Goal: Complete application form

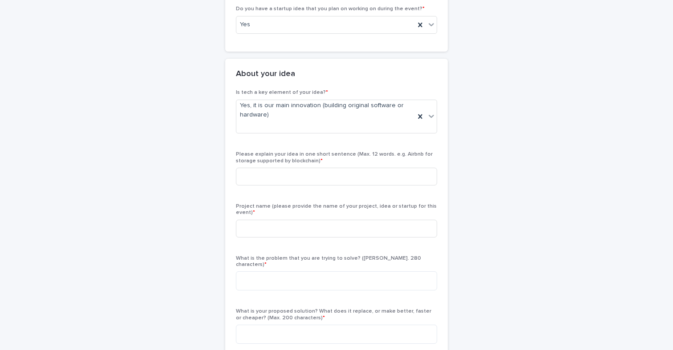
scroll to position [143, 0]
paste input "**********"
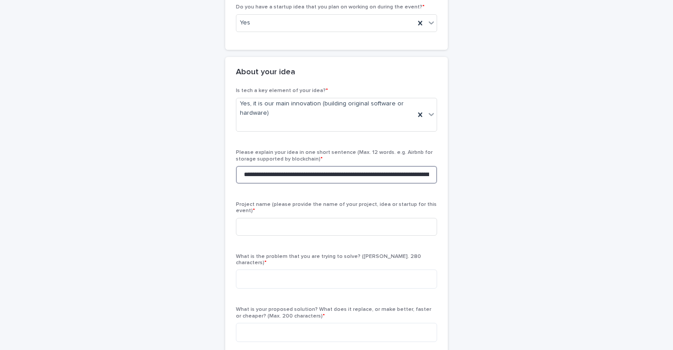
scroll to position [0, 193]
type input "**********"
click at [304, 233] on input at bounding box center [336, 227] width 201 height 18
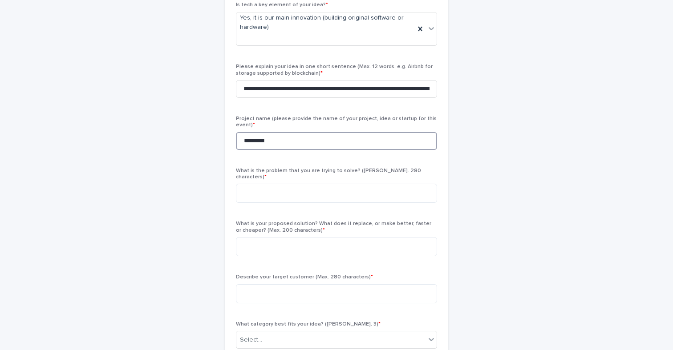
scroll to position [239, 0]
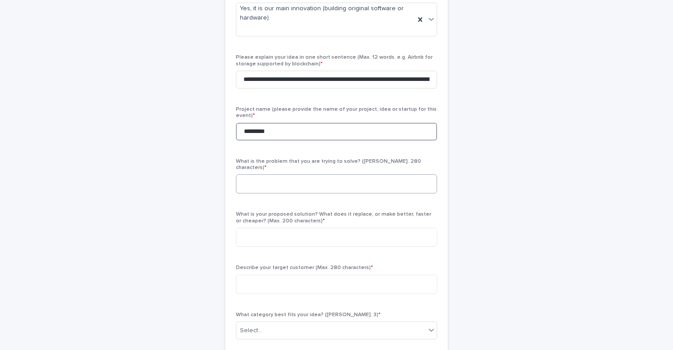
type input "*********"
click at [291, 180] on textarea at bounding box center [336, 184] width 201 height 19
click at [260, 160] on span "What is the problem that you are trying to solve? ([PERSON_NAME]. 280 character…" at bounding box center [328, 165] width 185 height 12
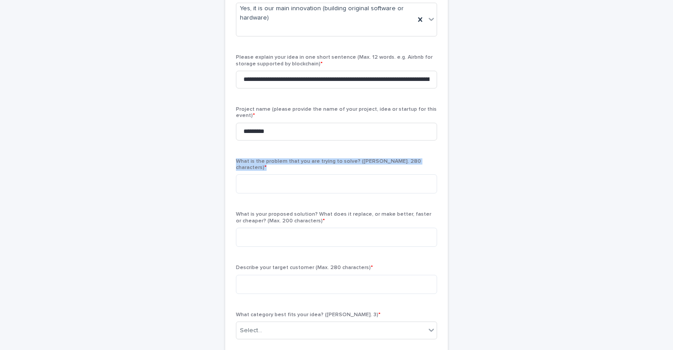
click at [260, 160] on span "What is the problem that you are trying to solve? ([PERSON_NAME]. 280 character…" at bounding box center [328, 165] width 185 height 12
copy div "What is the problem that you are trying to solve? ([PERSON_NAME]. 280 character…"
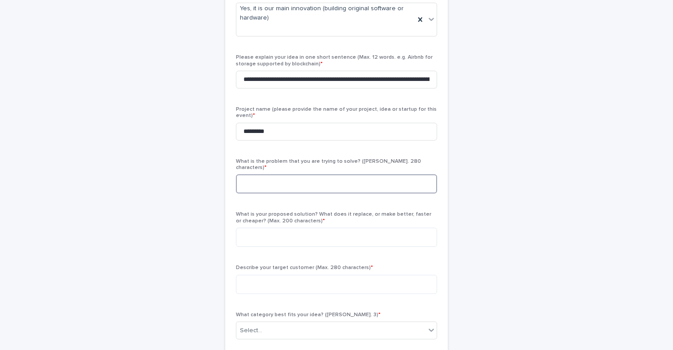
click at [288, 183] on textarea at bounding box center [336, 184] width 201 height 19
paste textarea "**********"
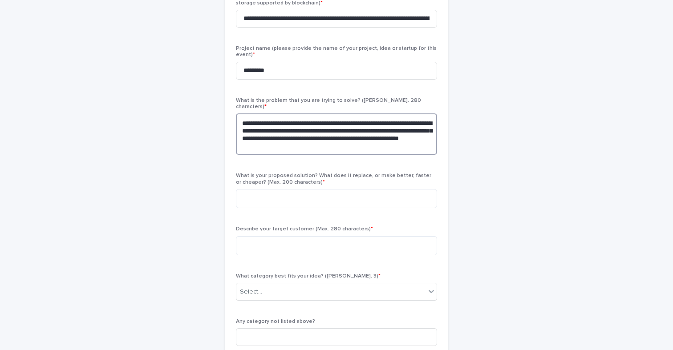
scroll to position [306, 0]
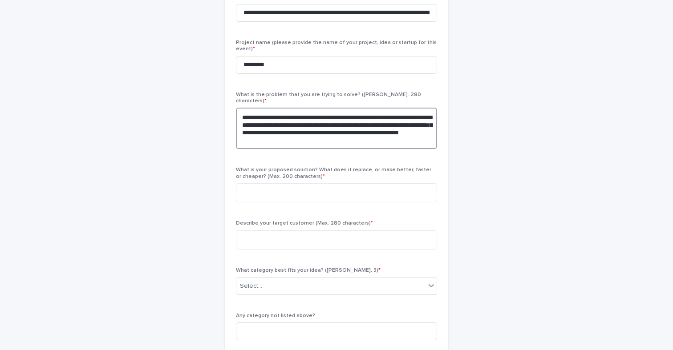
type textarea "**********"
click at [240, 167] on span "What is your proposed solution? What does it replace, or make better, faster or…" at bounding box center [334, 173] width 196 height 12
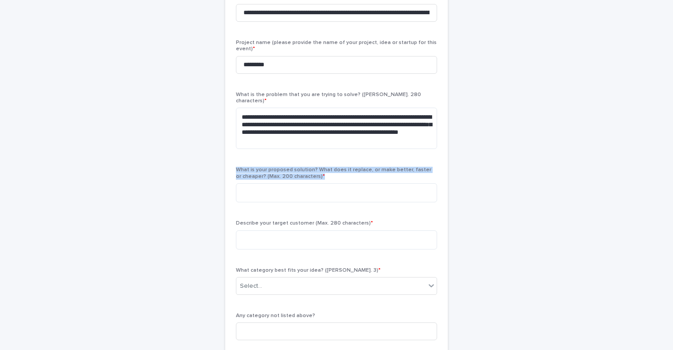
drag, startPoint x: 240, startPoint y: 163, endPoint x: 314, endPoint y: 173, distance: 73.8
click at [314, 173] on p "What is your proposed solution? What does it replace, or make better, faster or…" at bounding box center [336, 173] width 201 height 13
copy div "What is your proposed solution? What does it replace, or make better, faster or…"
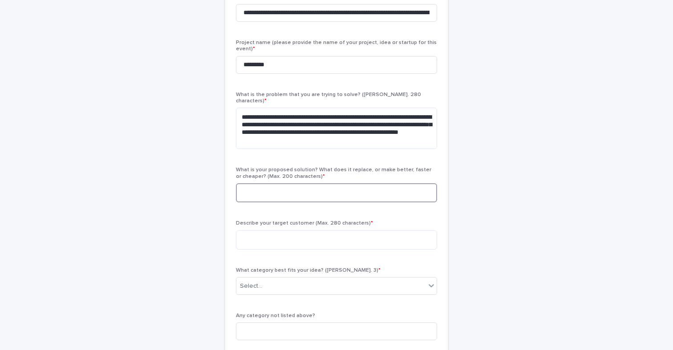
click at [273, 183] on textarea at bounding box center [336, 192] width 201 height 19
paste textarea "**********"
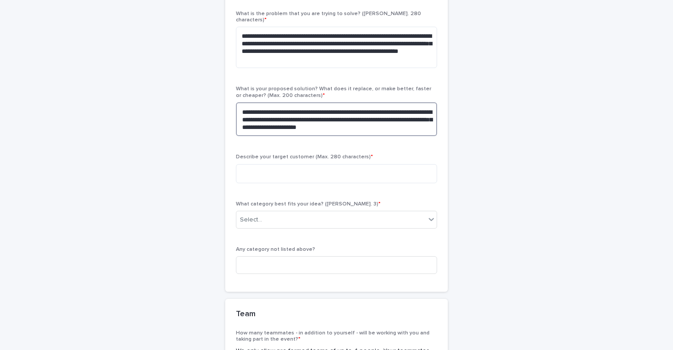
scroll to position [391, 0]
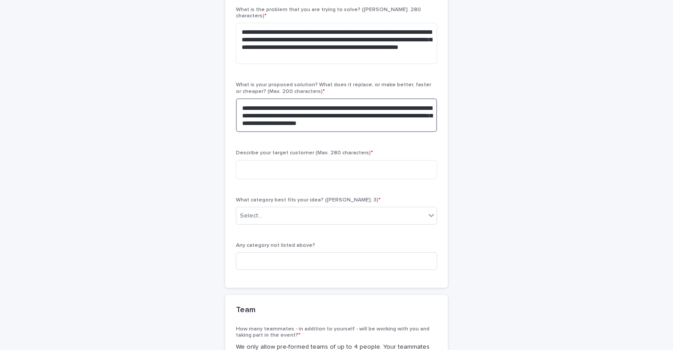
type textarea "**********"
click at [241, 151] on span "Describe your target customer (Max. 280 characters) *" at bounding box center [304, 153] width 137 height 5
drag, startPoint x: 241, startPoint y: 147, endPoint x: 362, endPoint y: 146, distance: 120.7
click at [362, 151] on span "Describe your target customer (Max. 280 characters) *" at bounding box center [304, 153] width 137 height 5
copy span "Describe your target customer (Max. 280 characters) *"
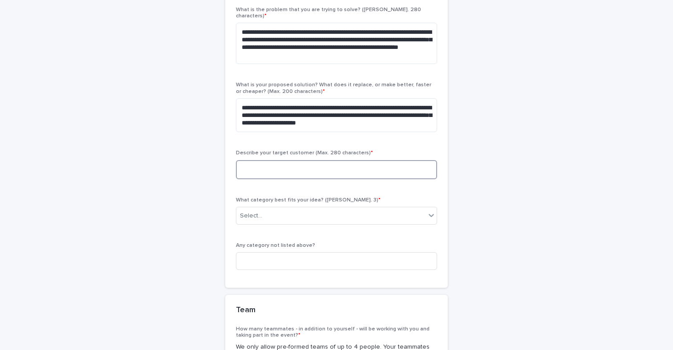
click at [260, 166] on textarea at bounding box center [336, 169] width 201 height 19
paste textarea "**********"
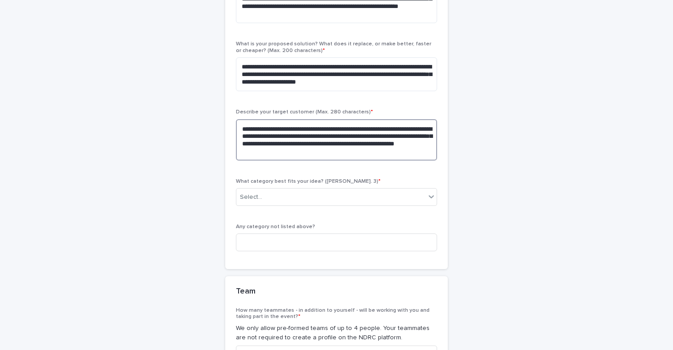
scroll to position [432, 0]
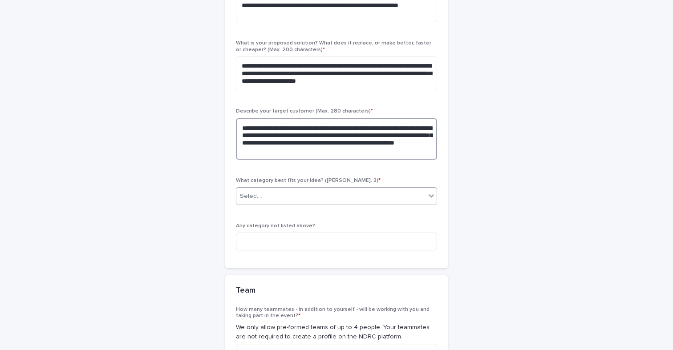
type textarea "**********"
click at [301, 191] on div "Select..." at bounding box center [330, 196] width 189 height 15
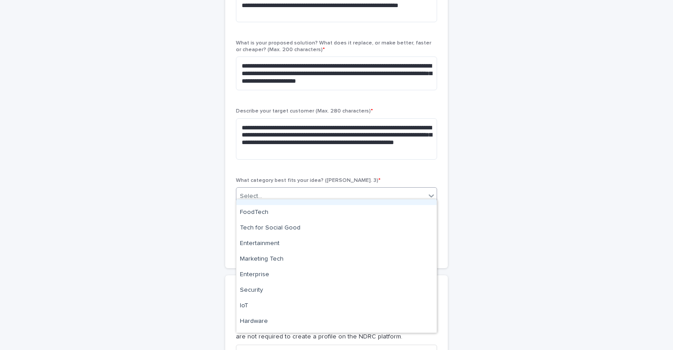
scroll to position [100, 0]
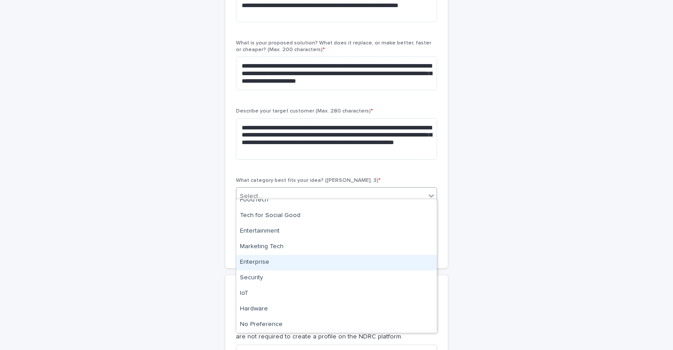
click at [356, 263] on div "Enterprise" at bounding box center [336, 263] width 200 height 16
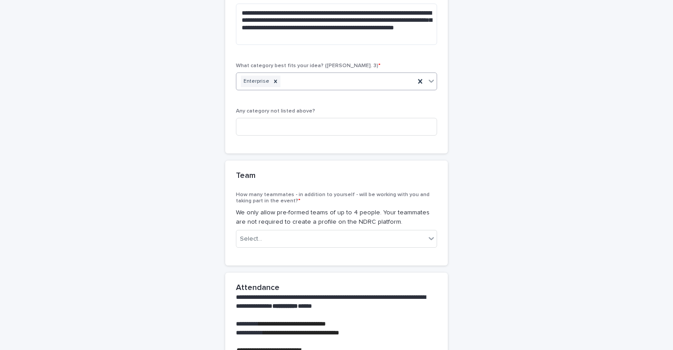
scroll to position [549, 0]
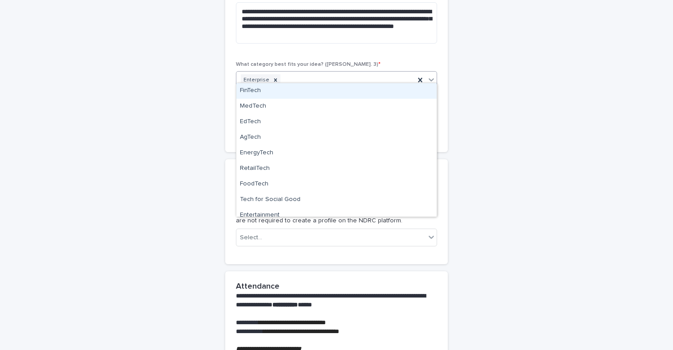
click at [386, 73] on div "Enterprise" at bounding box center [325, 81] width 179 height 16
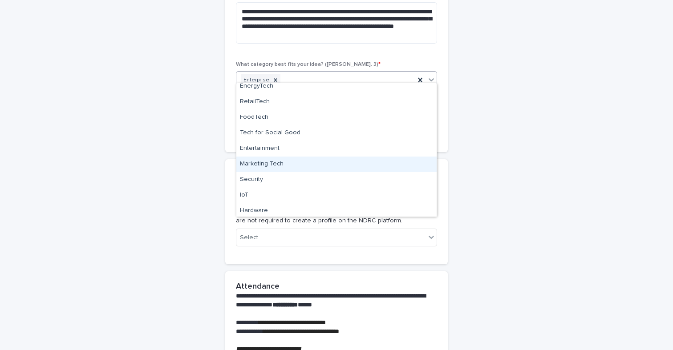
scroll to position [69, 0]
click at [359, 163] on div "Marketing Tech" at bounding box center [336, 163] width 200 height 16
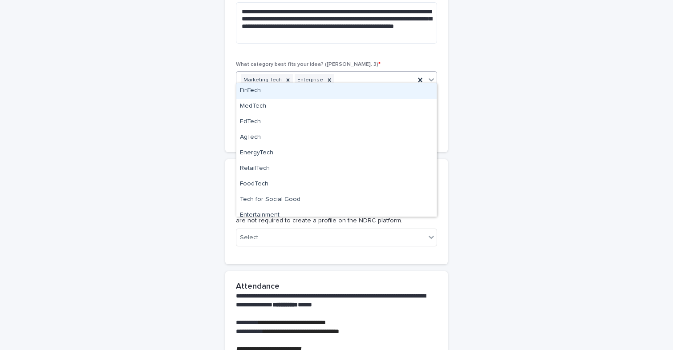
click at [364, 73] on div "Marketing Tech Enterprise" at bounding box center [325, 81] width 179 height 16
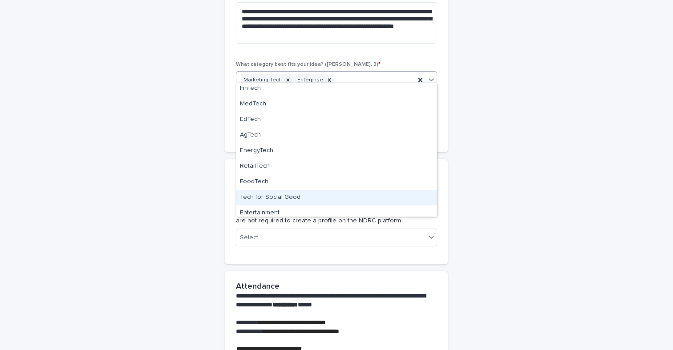
scroll to position [0, 0]
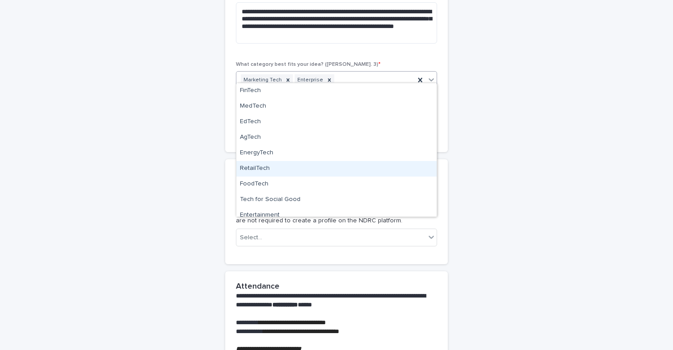
click at [396, 167] on div "RetailTech" at bounding box center [336, 169] width 200 height 16
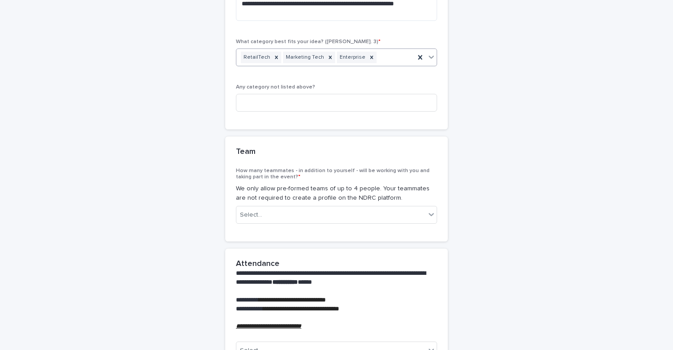
scroll to position [573, 0]
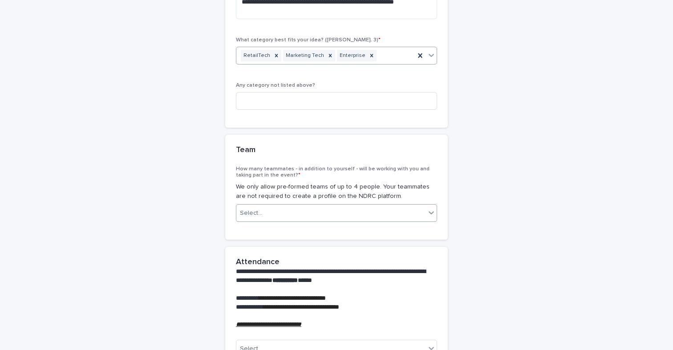
click at [393, 206] on div "Select..." at bounding box center [330, 213] width 189 height 15
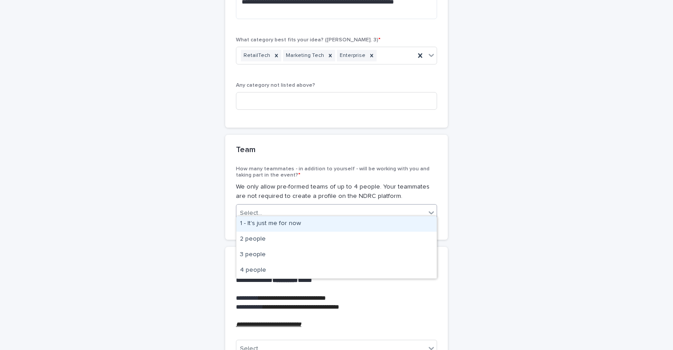
click at [375, 226] on div "1 - It's just me for now" at bounding box center [336, 224] width 200 height 16
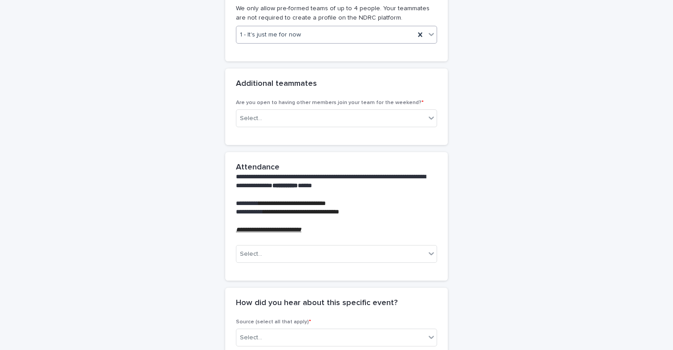
scroll to position [757, 0]
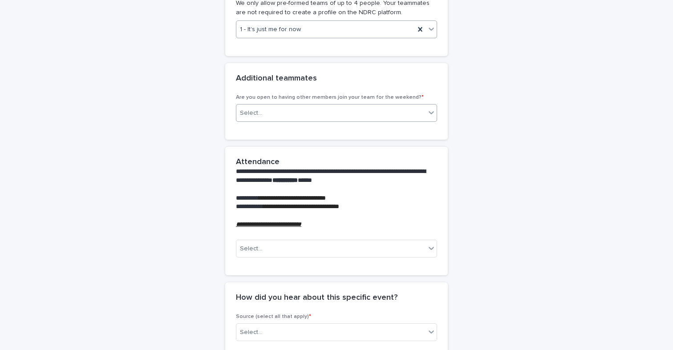
click at [307, 106] on div "Select..." at bounding box center [330, 113] width 189 height 15
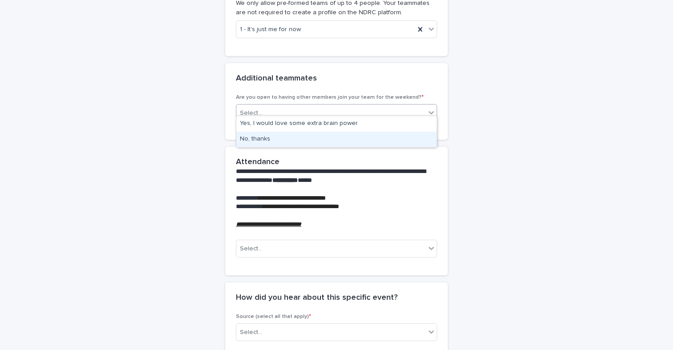
click at [299, 137] on div "No, thanks" at bounding box center [336, 140] width 200 height 16
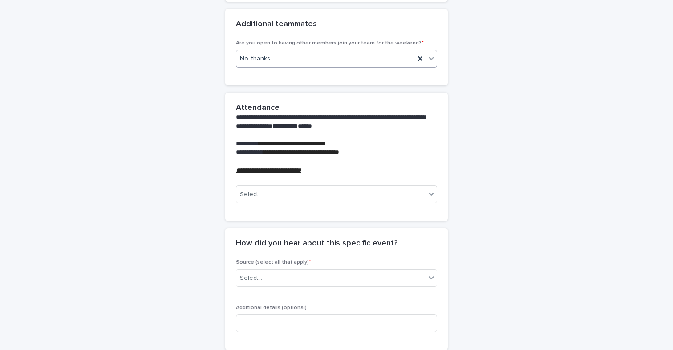
scroll to position [818, 0]
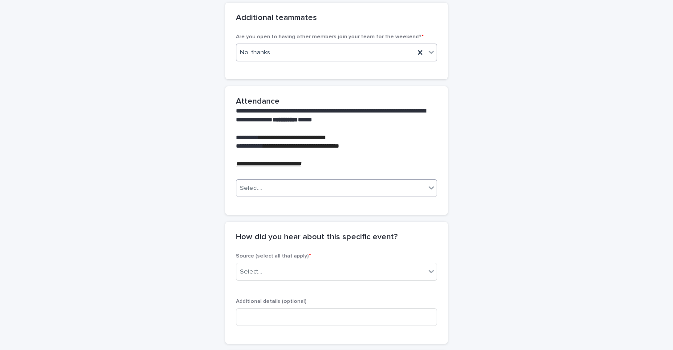
click at [305, 182] on div "Select..." at bounding box center [330, 188] width 189 height 15
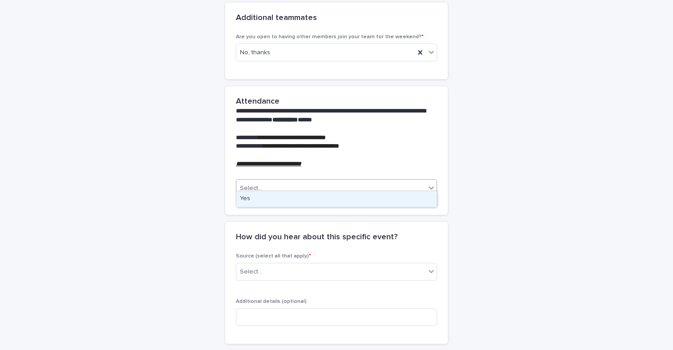
click at [303, 202] on div "Yes" at bounding box center [336, 199] width 200 height 16
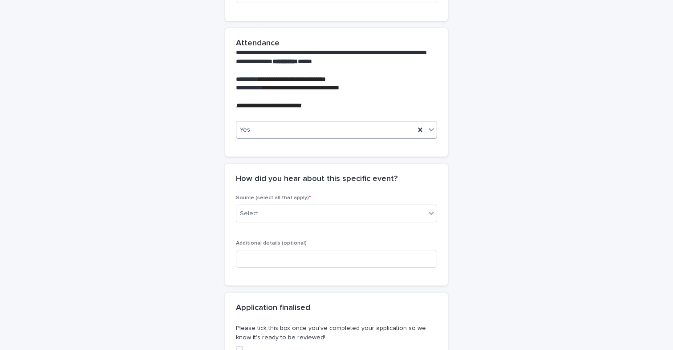
scroll to position [891, 0]
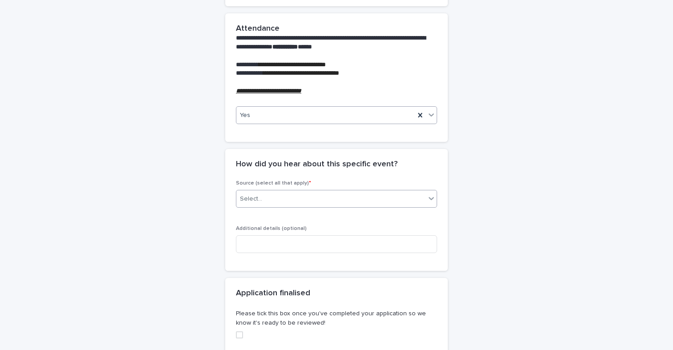
click at [322, 196] on div "Select..." at bounding box center [330, 199] width 189 height 15
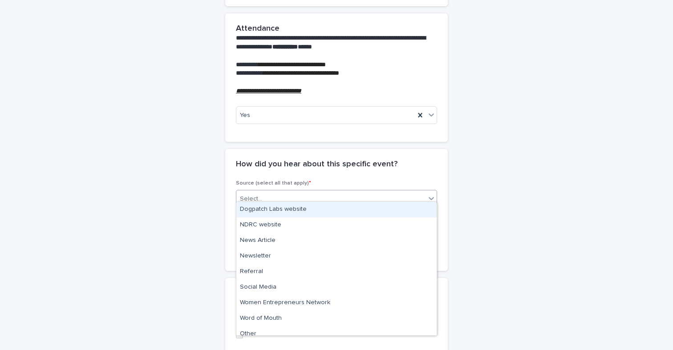
click at [334, 212] on div "Dogpatch Labs website" at bounding box center [336, 210] width 200 height 16
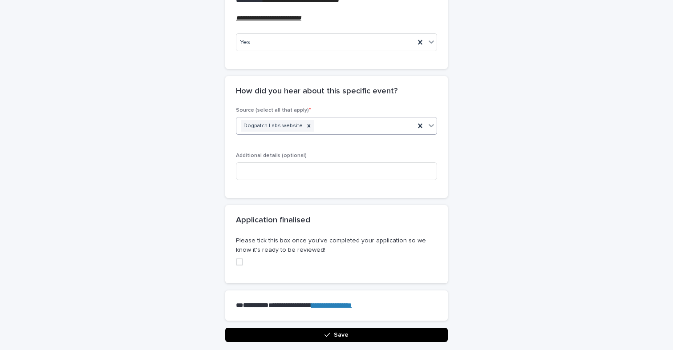
scroll to position [967, 0]
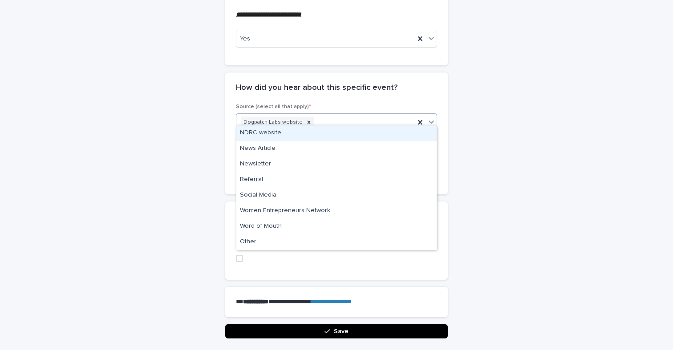
click at [353, 116] on div "Dogpatch Labs website" at bounding box center [325, 123] width 179 height 16
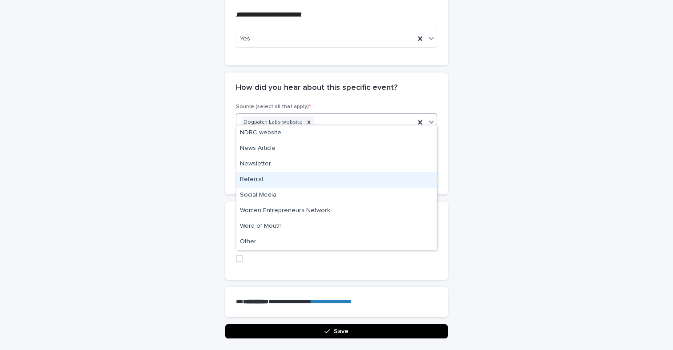
click at [357, 176] on div "Referral" at bounding box center [336, 180] width 200 height 16
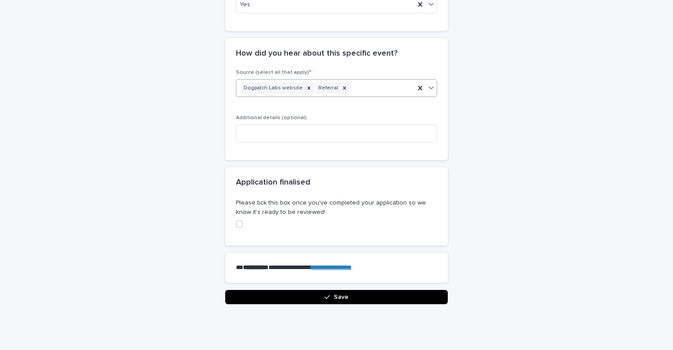
scroll to position [1019, 0]
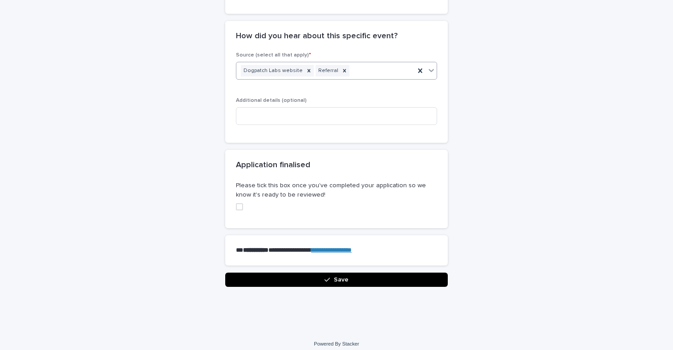
click at [241, 204] on span at bounding box center [239, 207] width 7 height 7
click at [295, 273] on button "Save" at bounding box center [336, 280] width 223 height 14
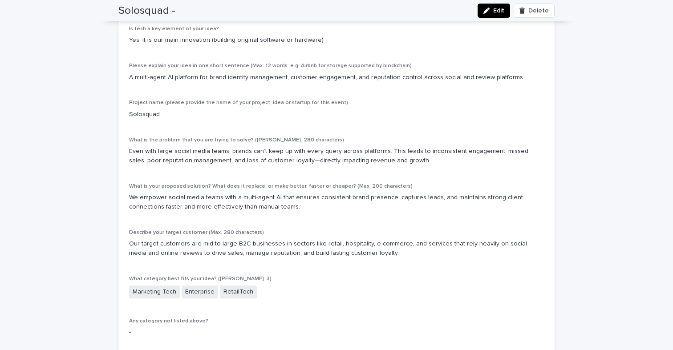
scroll to position [0, 0]
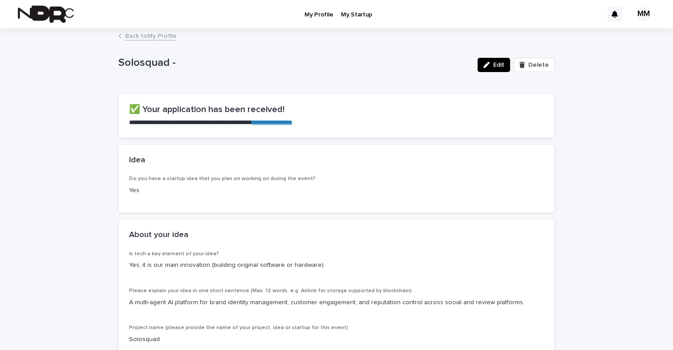
click at [142, 37] on link "Back to My Profile" at bounding box center [151, 35] width 52 height 10
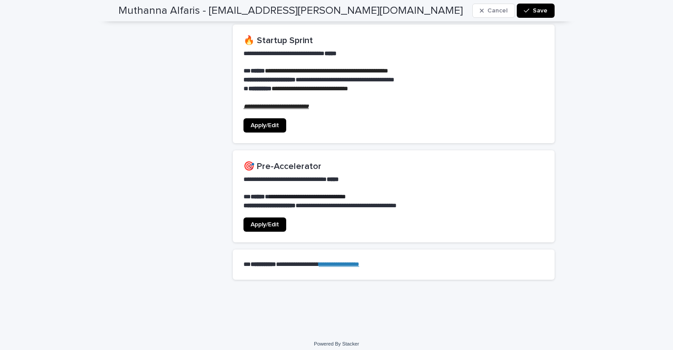
scroll to position [696, 0]
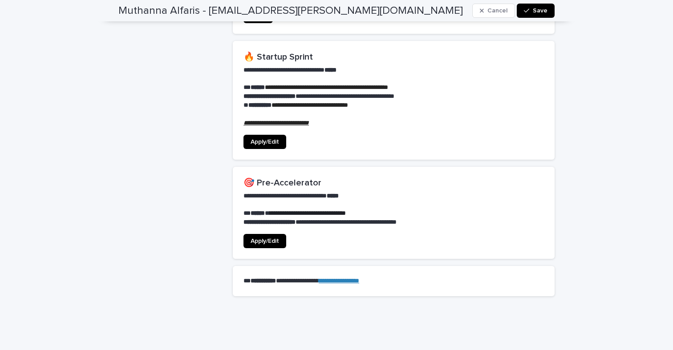
click at [260, 227] on section "**********" at bounding box center [394, 213] width 322 height 93
click at [260, 238] on span "Apply/Edit" at bounding box center [265, 241] width 29 height 6
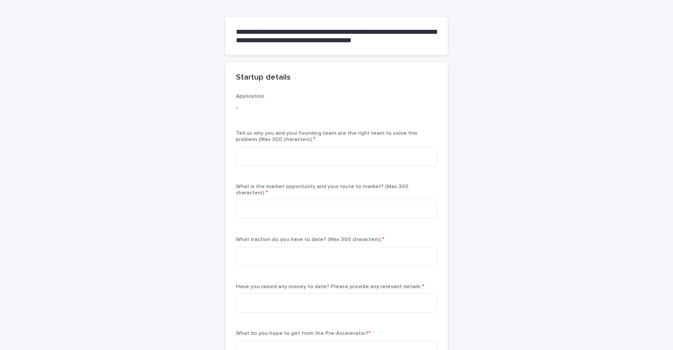
scroll to position [63, 0]
